Goal: Use online tool/utility: Utilize a website feature to perform a specific function

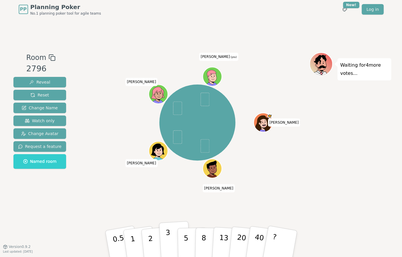
click at [165, 239] on p "3" at bounding box center [168, 244] width 6 height 32
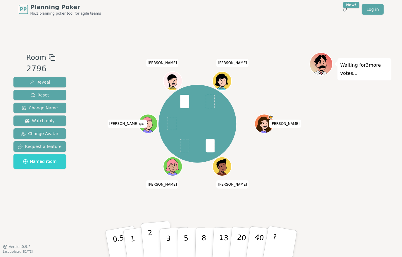
click at [152, 244] on p "2" at bounding box center [151, 245] width 8 height 32
click at [131, 234] on p "1" at bounding box center [133, 245] width 9 height 32
click at [149, 239] on p "2" at bounding box center [151, 245] width 8 height 32
click at [129, 240] on button "1" at bounding box center [139, 243] width 35 height 47
click at [148, 243] on p "2" at bounding box center [151, 245] width 8 height 32
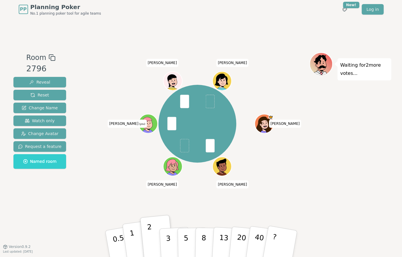
click at [134, 244] on button "1" at bounding box center [139, 243] width 35 height 47
click at [150, 245] on p "2" at bounding box center [151, 245] width 8 height 32
click at [136, 244] on button "1" at bounding box center [139, 243] width 35 height 47
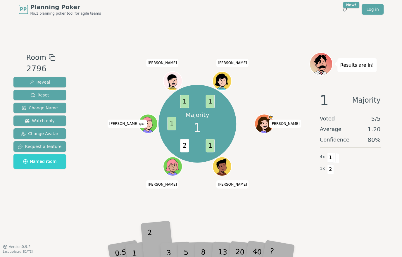
click at [150, 246] on div "2" at bounding box center [156, 244] width 19 height 22
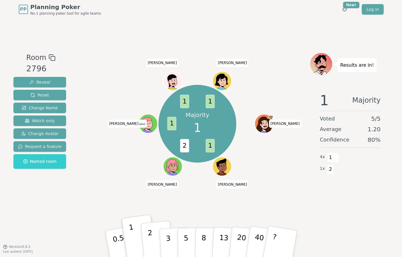
click at [149, 247] on p "2" at bounding box center [151, 245] width 8 height 32
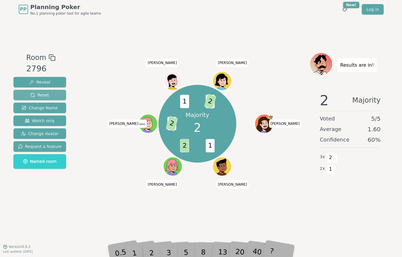
click at [37, 96] on span "Reset" at bounding box center [39, 95] width 18 height 6
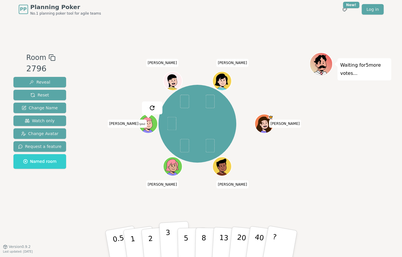
click at [170, 244] on button "3" at bounding box center [175, 244] width 32 height 46
